Goal: Task Accomplishment & Management: Complete application form

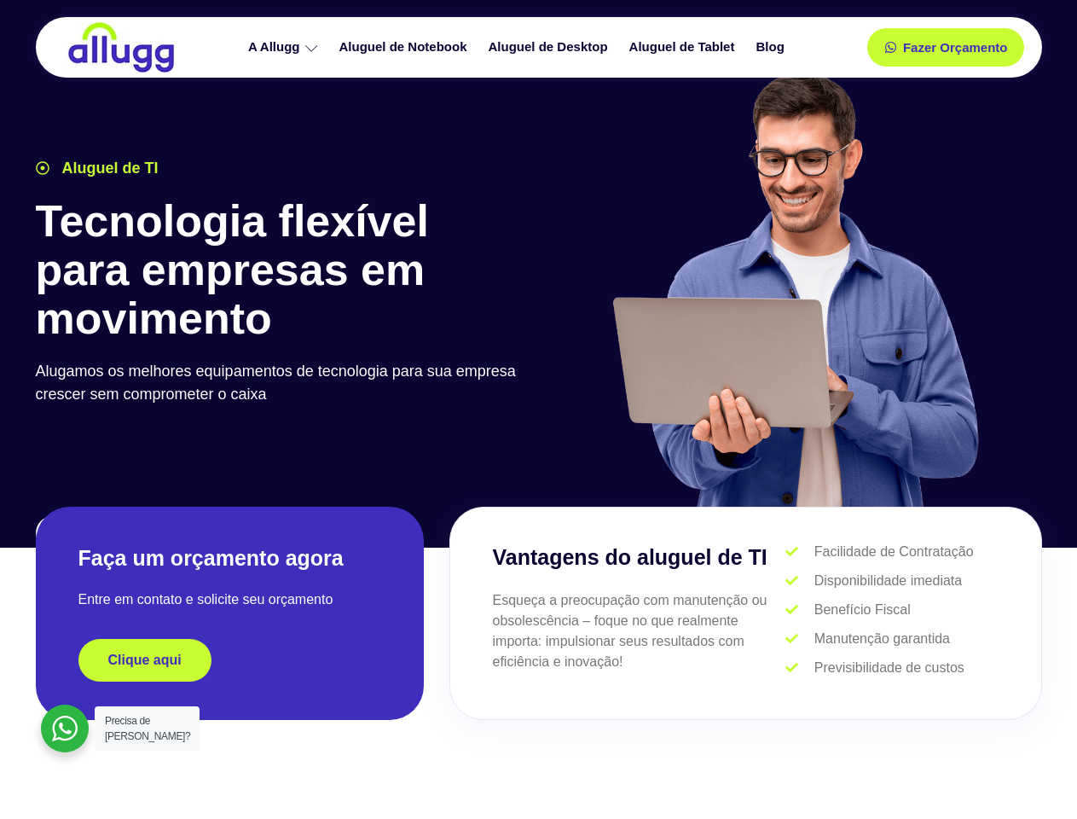
click at [539, 409] on div at bounding box center [795, 297] width 512 height 469
click at [946, 47] on span "Fazer Orçamento" at bounding box center [954, 48] width 94 height 12
click at [890, 47] on icon at bounding box center [896, 48] width 12 height 12
click at [955, 47] on span "Fazer Orçamento" at bounding box center [954, 48] width 94 height 12
click at [229, 660] on div "Clique aqui" at bounding box center [229, 660] width 303 height 43
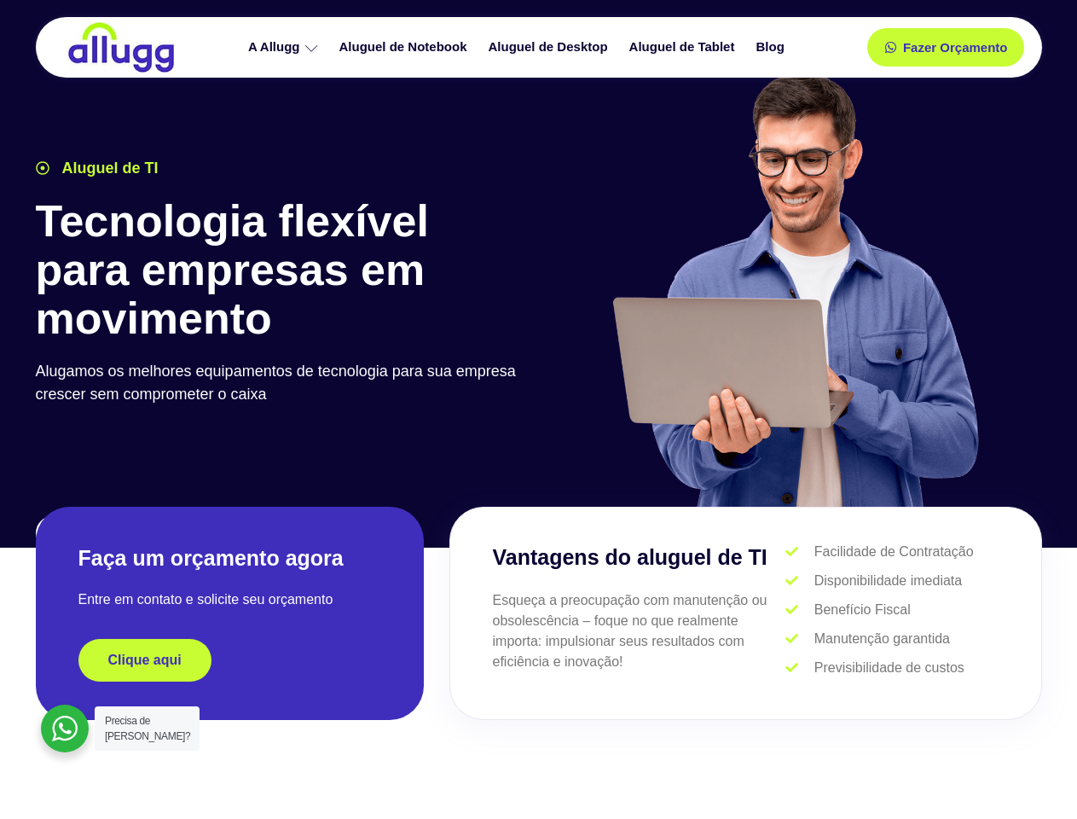
click at [229, 660] on div "Clique aqui" at bounding box center [229, 660] width 303 height 43
click at [145, 660] on span "Clique aqui" at bounding box center [144, 660] width 73 height 14
click at [65, 728] on div at bounding box center [65, 728] width 48 height 48
click at [147, 728] on span "Precisa de [PERSON_NAME]?" at bounding box center [147, 728] width 85 height 27
